Goal: Understand process/instructions: Learn how to perform a task or action

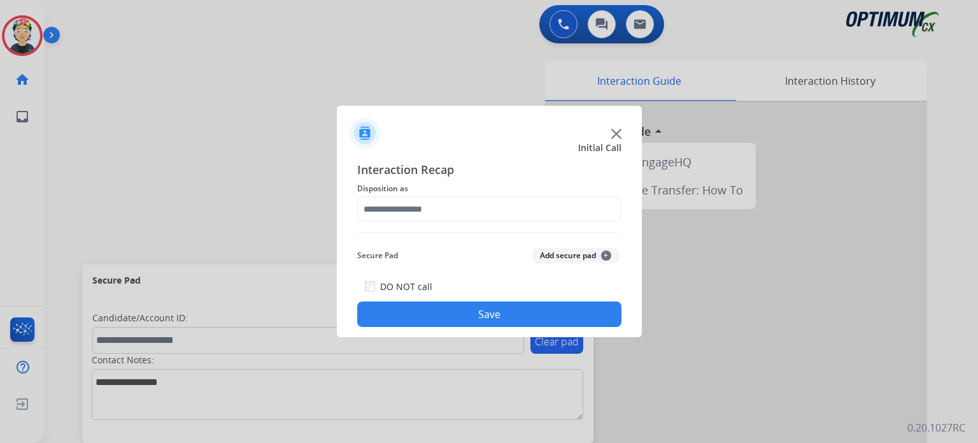
click at [612, 131] on img at bounding box center [616, 134] width 10 height 10
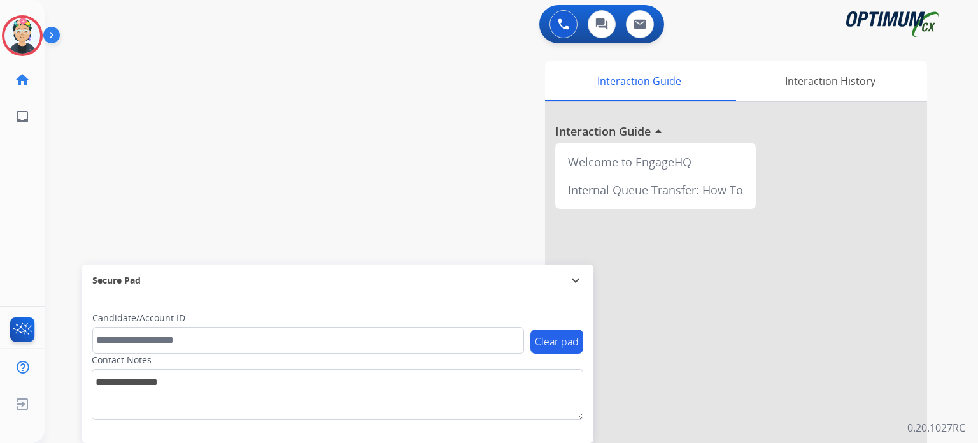
click at [617, 131] on div at bounding box center [736, 339] width 382 height 475
click at [617, 131] on h3 "Interaction Guide" at bounding box center [603, 131] width 96 height 18
click at [617, 131] on div at bounding box center [736, 339] width 382 height 475
